Goal: Find specific page/section: Find specific page/section

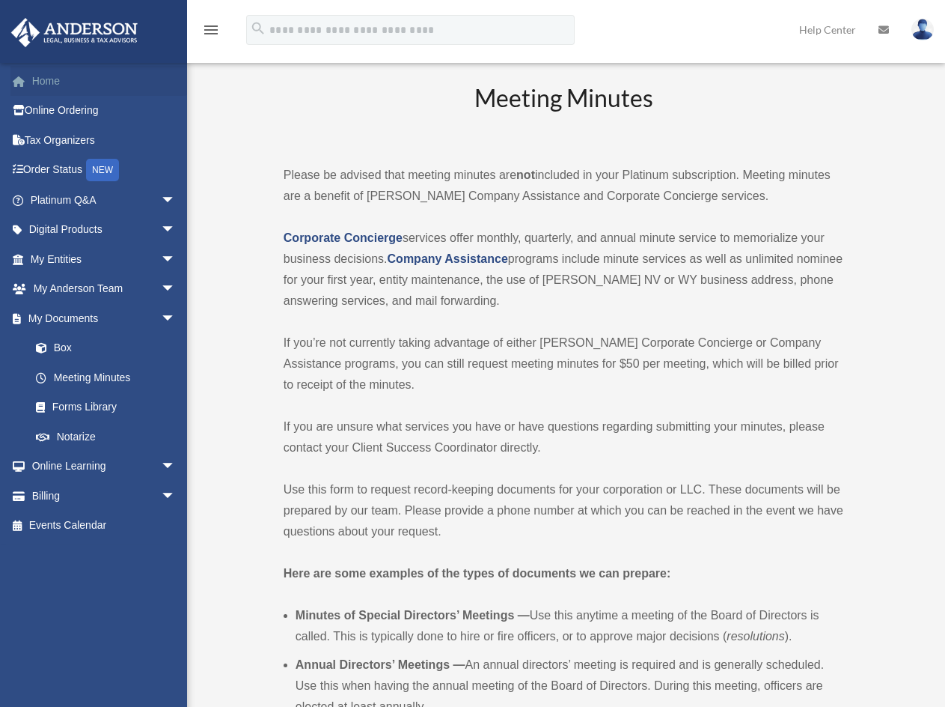
click at [34, 73] on link "Home" at bounding box center [104, 81] width 188 height 30
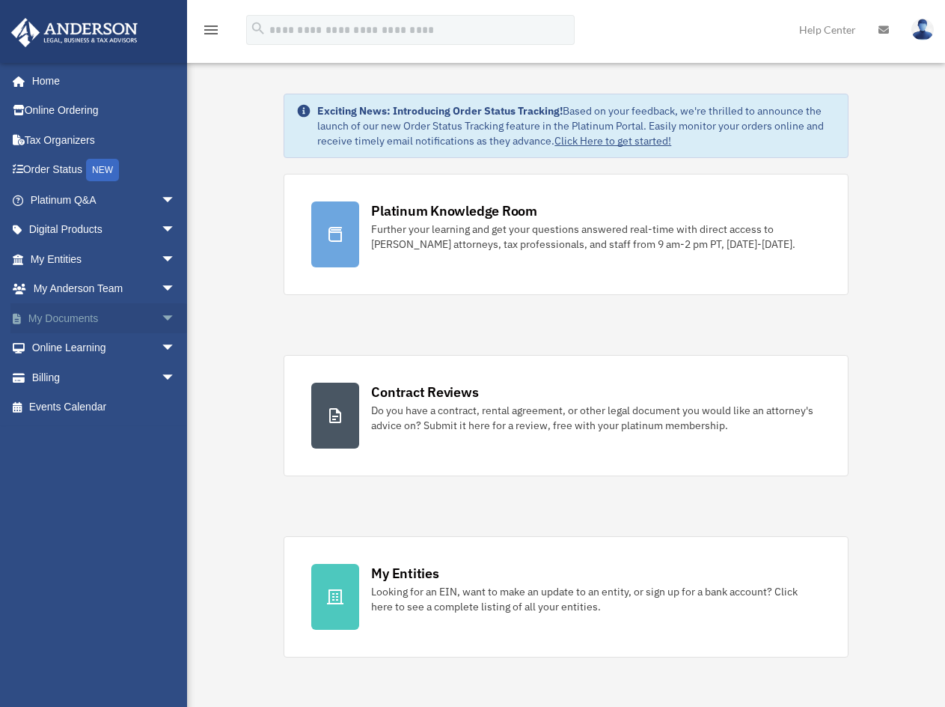
click at [97, 317] on link "My Documents arrow_drop_down" at bounding box center [104, 318] width 188 height 30
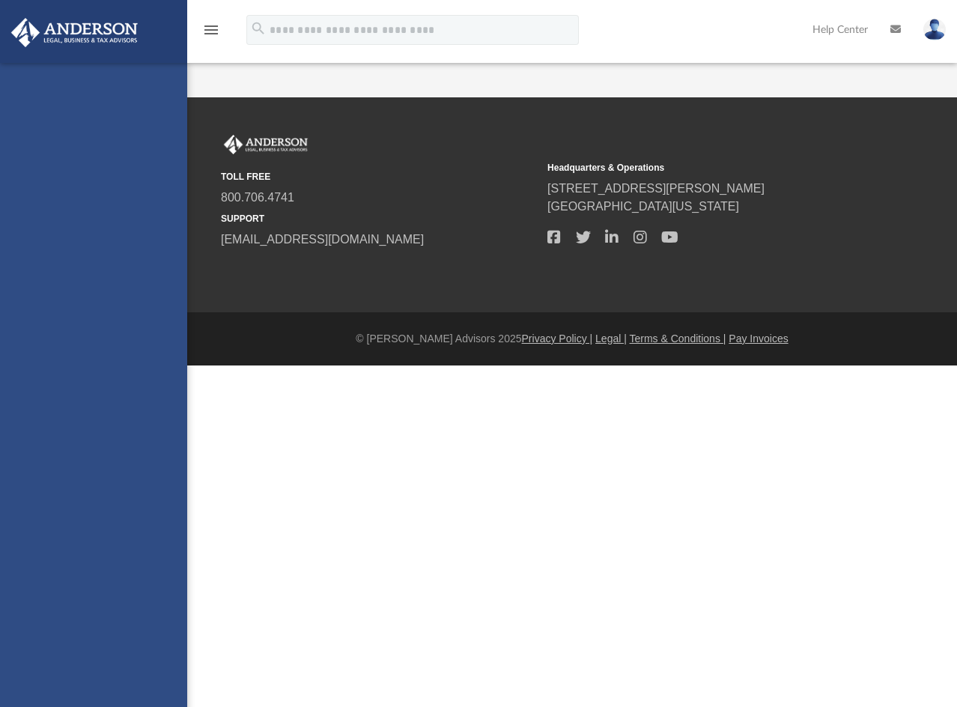
click at [154, 317] on div "asaflorian@yahoo.com Sign Out fandffire@gmail.com Home Online Ordering Tax Orga…" at bounding box center [93, 416] width 187 height 707
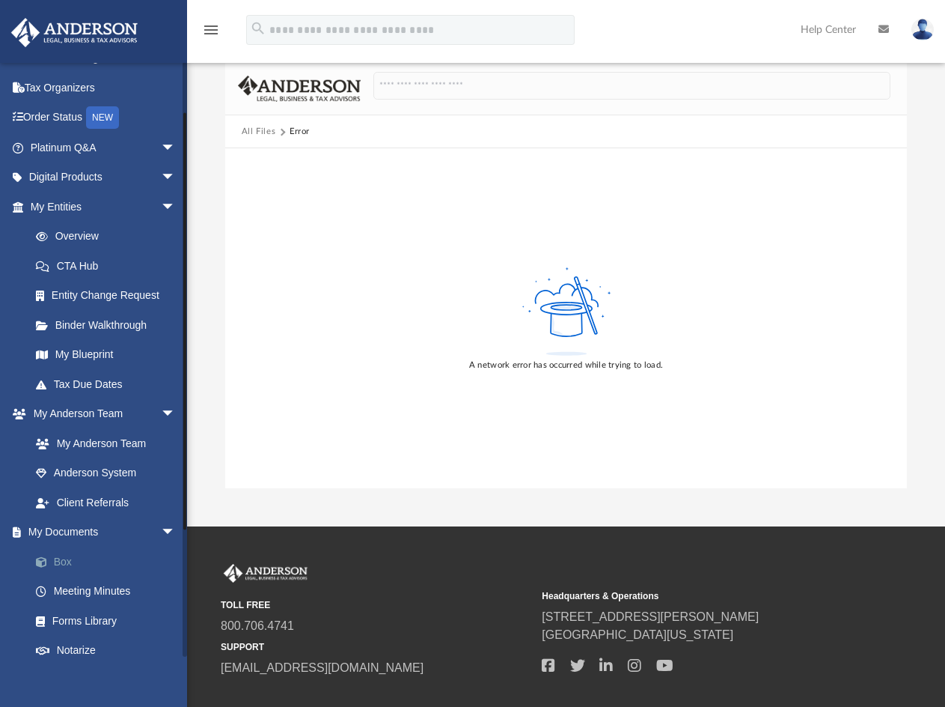
scroll to position [75, 0]
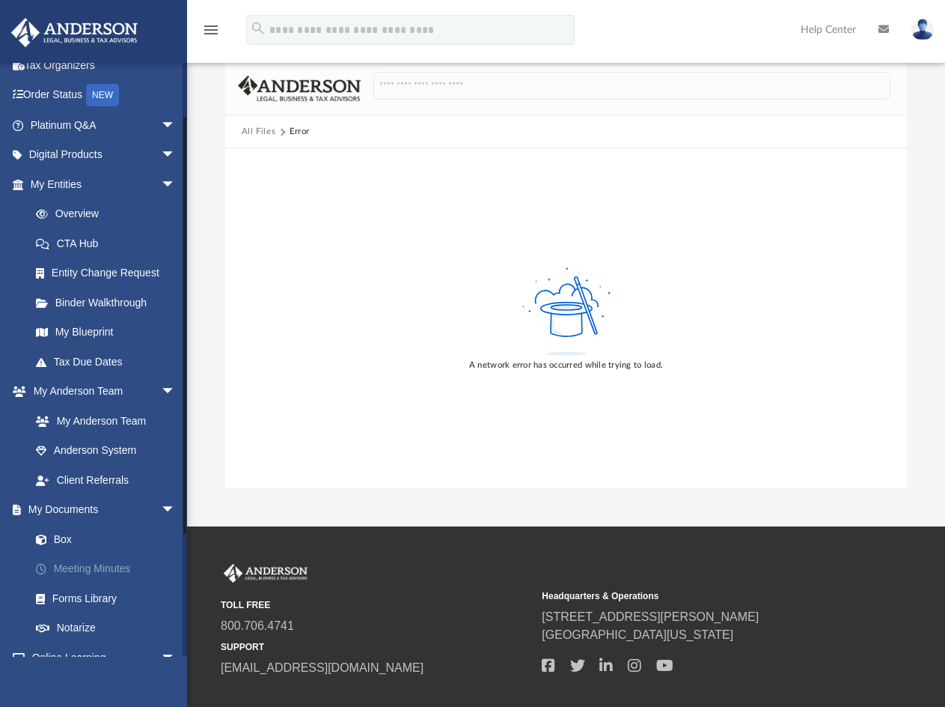
click at [85, 569] on link "Meeting Minutes" at bounding box center [109, 569] width 177 height 30
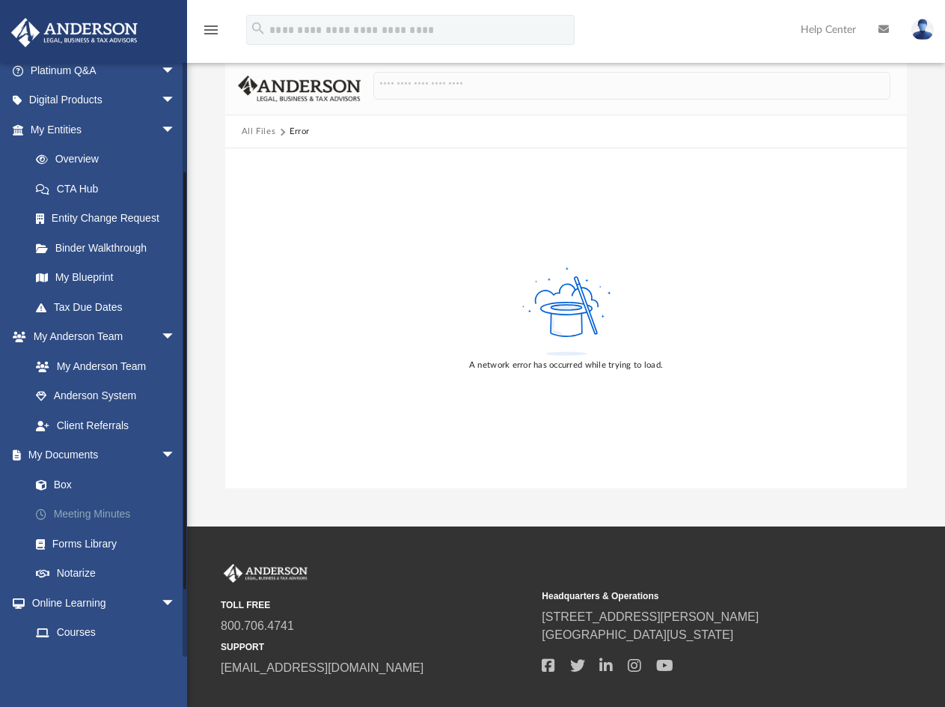
scroll to position [150, 0]
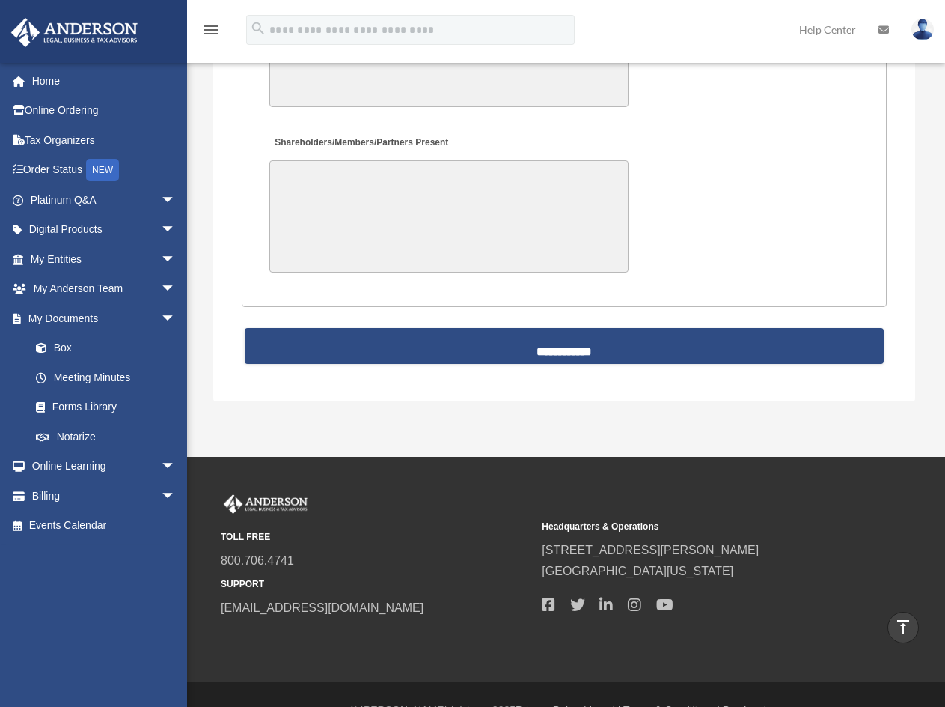
scroll to position [3533, 0]
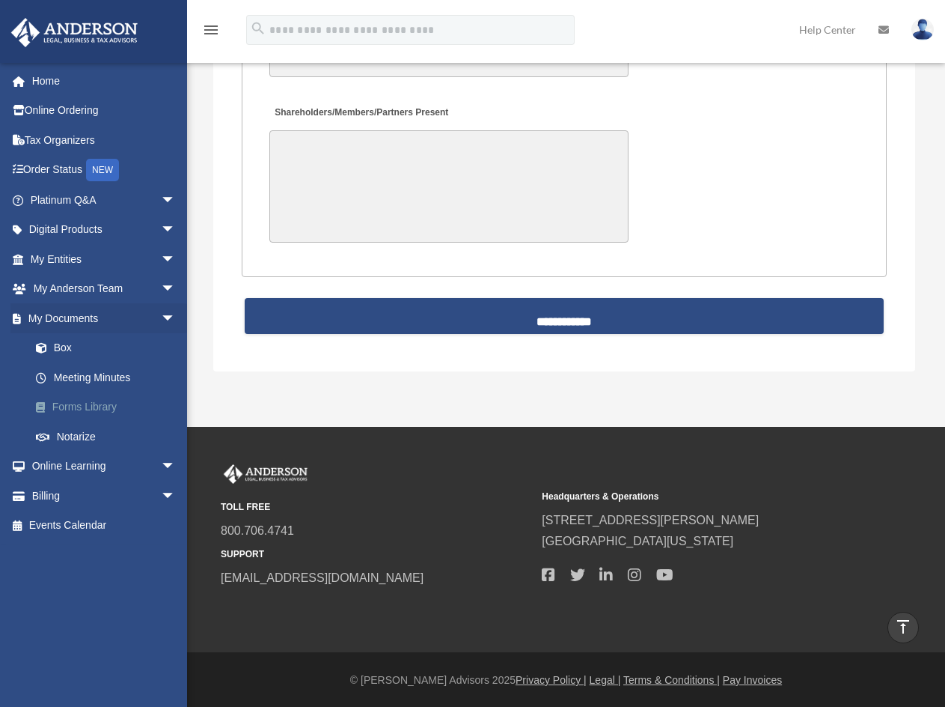
click at [83, 403] on link "Forms Library" at bounding box center [109, 407] width 177 height 30
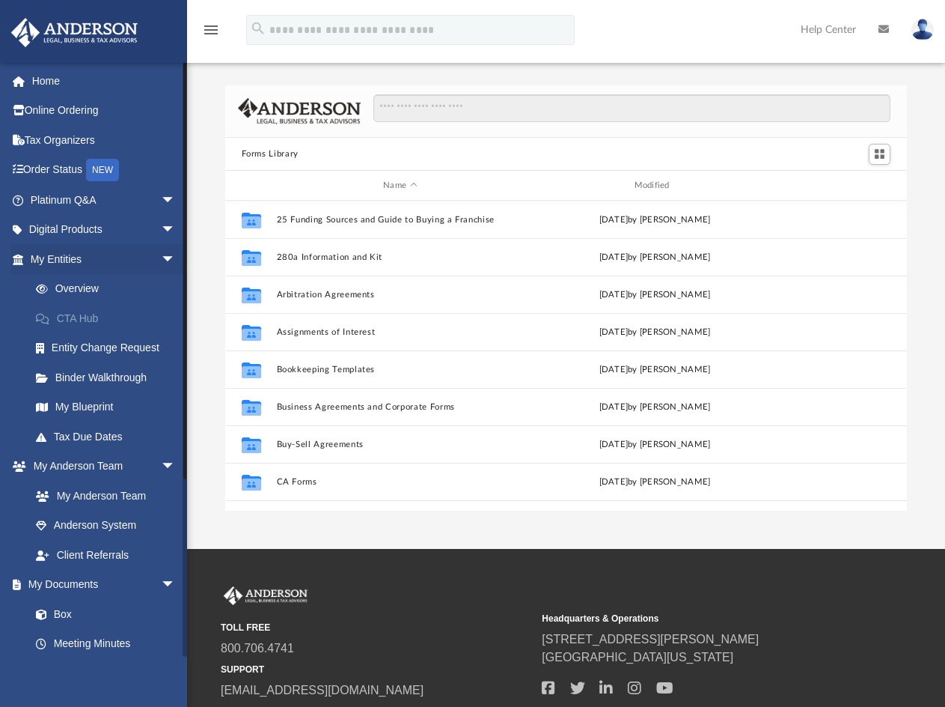
scroll to position [329, 671]
